Goal: Find specific fact

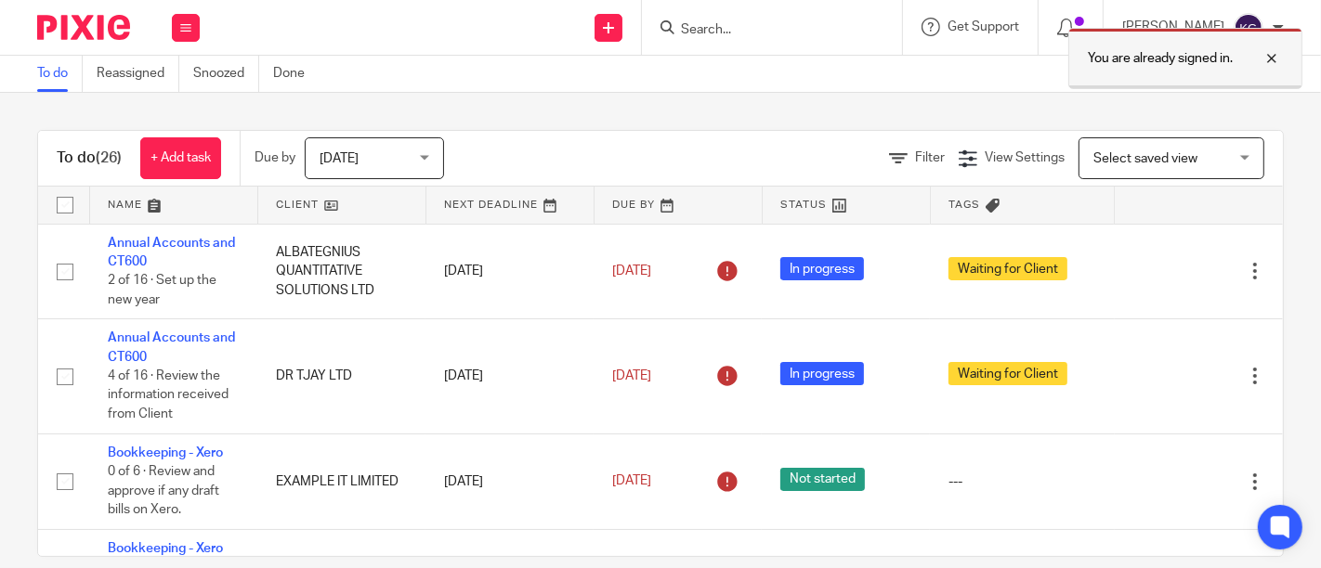
click at [1269, 62] on div at bounding box center [1257, 58] width 50 height 22
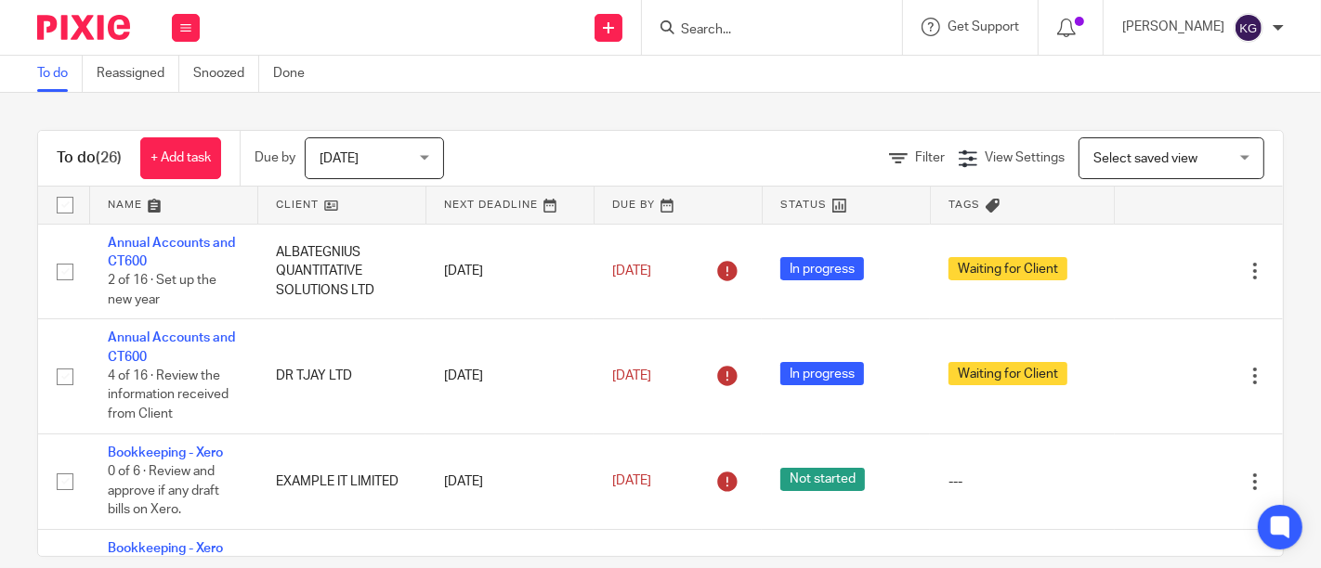
click at [697, 28] on input "Search" at bounding box center [762, 30] width 167 height 17
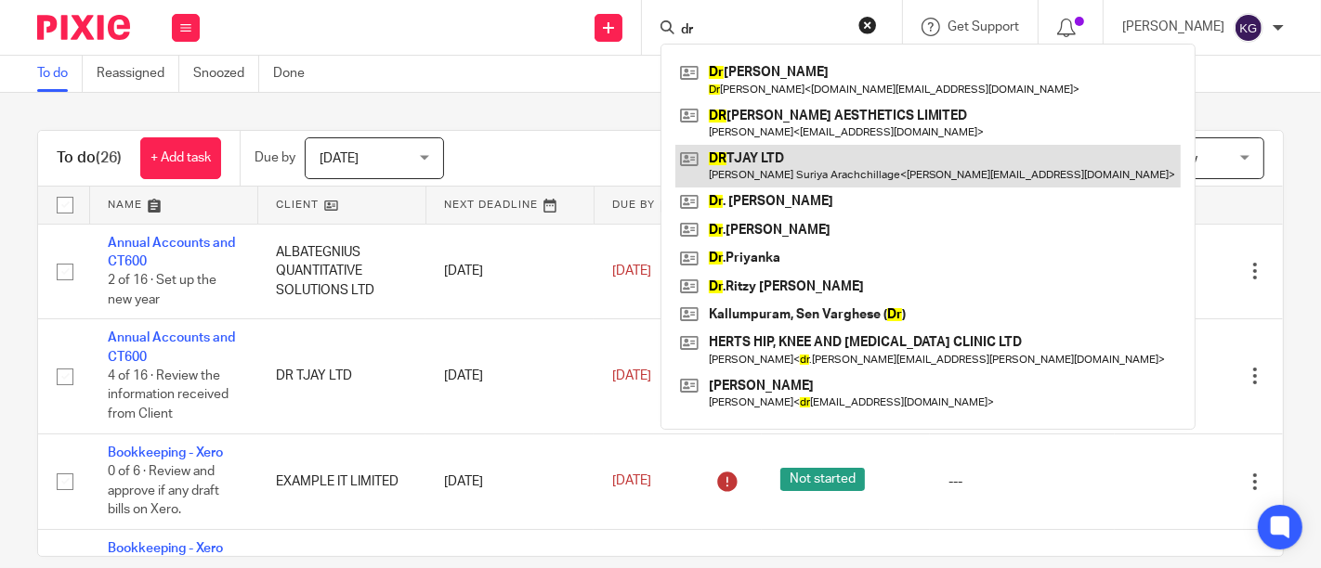
type input "dr"
click at [722, 171] on link at bounding box center [927, 166] width 505 height 43
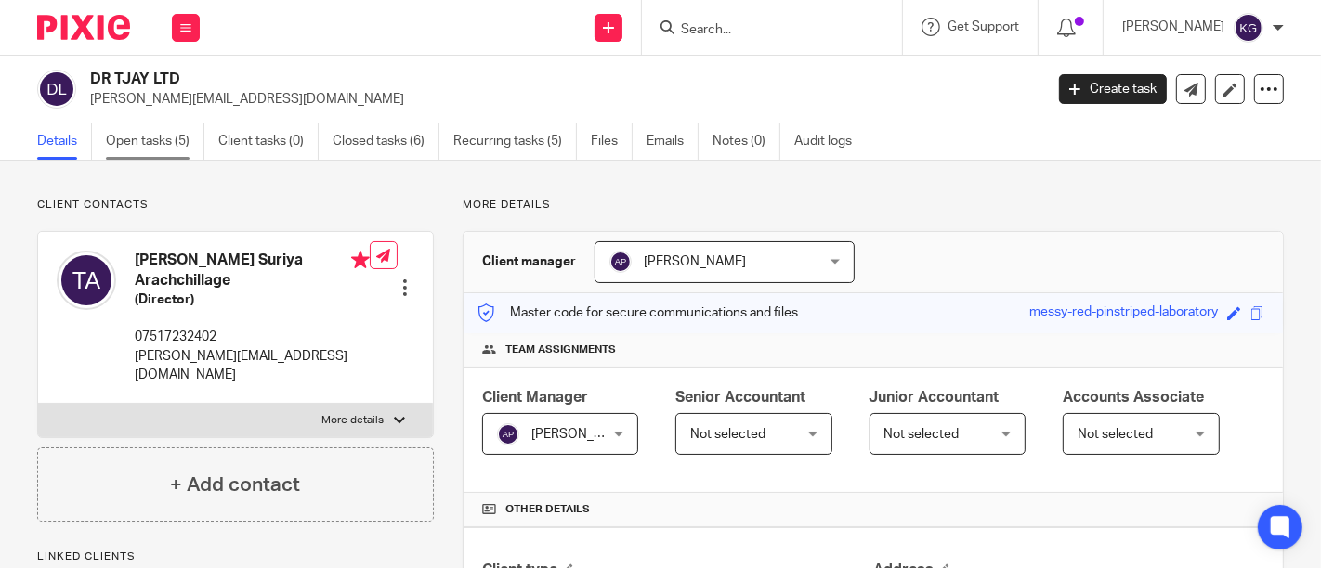
click at [122, 147] on link "Open tasks (5)" at bounding box center [155, 142] width 98 height 36
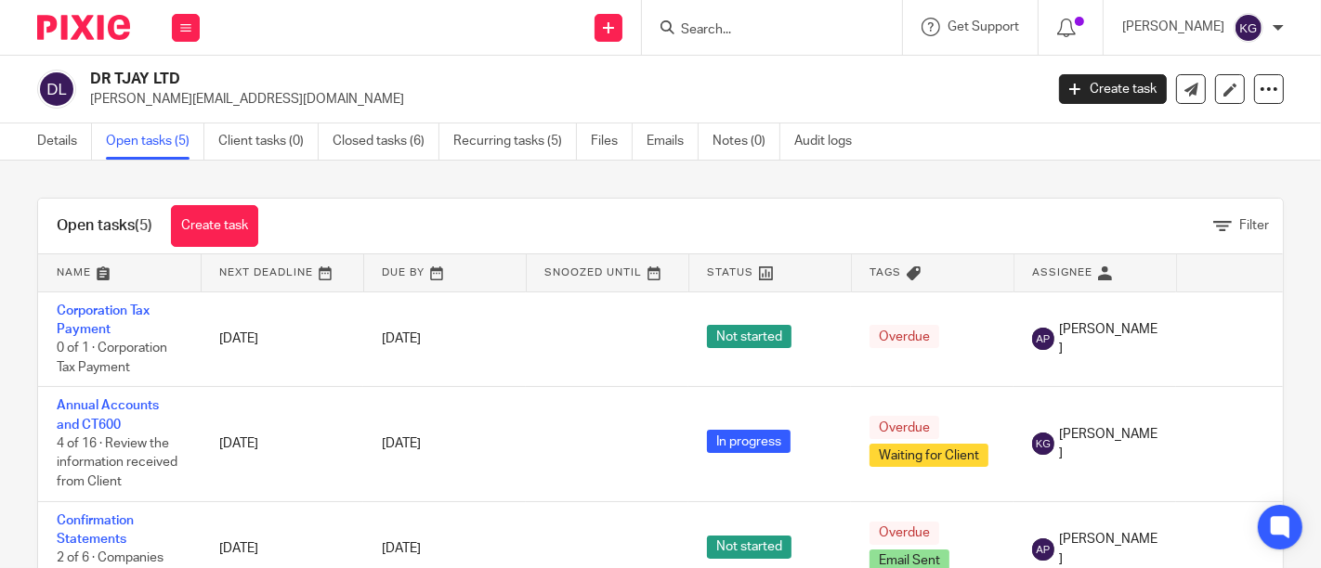
click at [58, 146] on link "Details" at bounding box center [64, 142] width 55 height 36
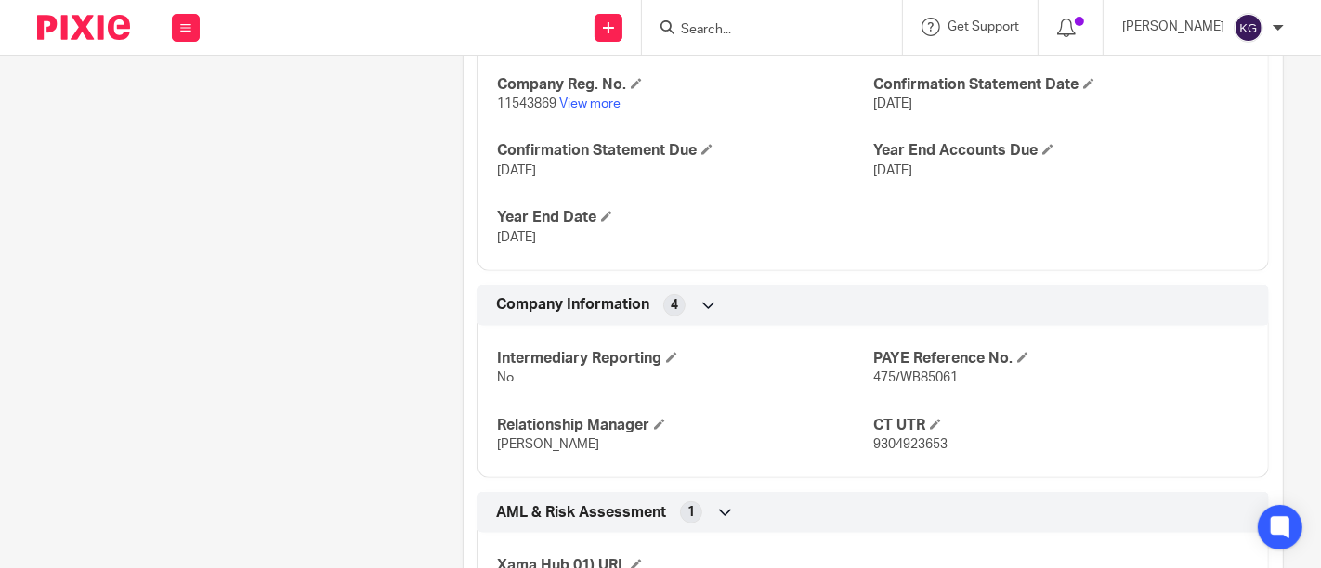
scroll to position [722, 0]
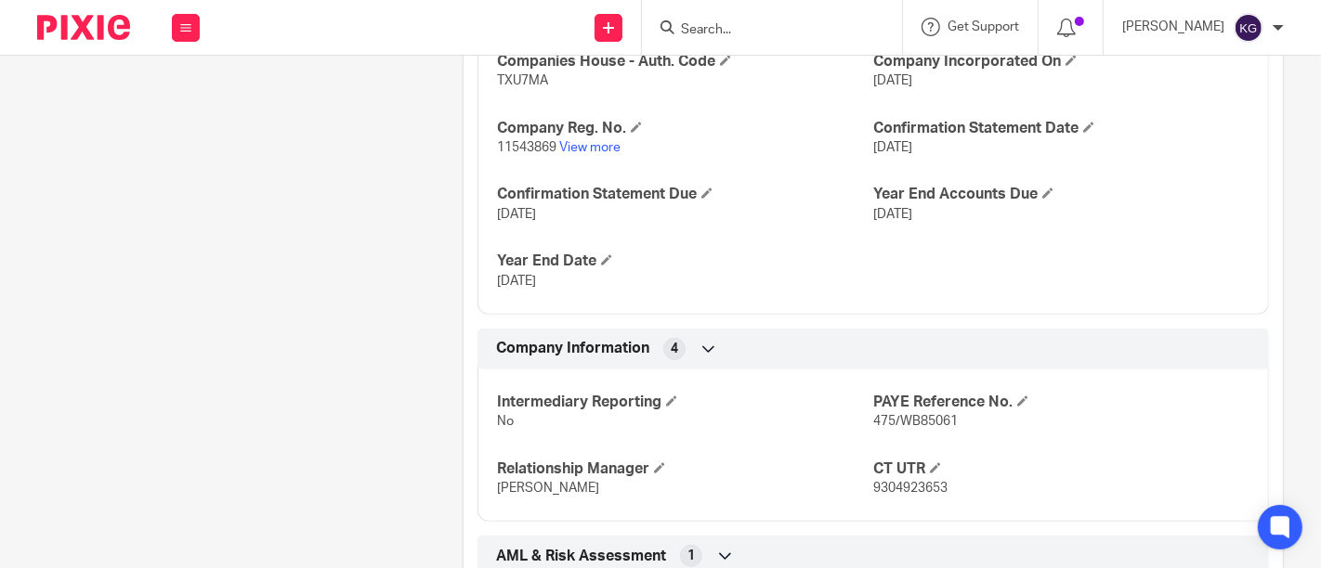
click at [876, 486] on span "9304923653" at bounding box center [910, 488] width 74 height 13
copy span "9304923653"
